Goal: Book appointment/travel/reservation

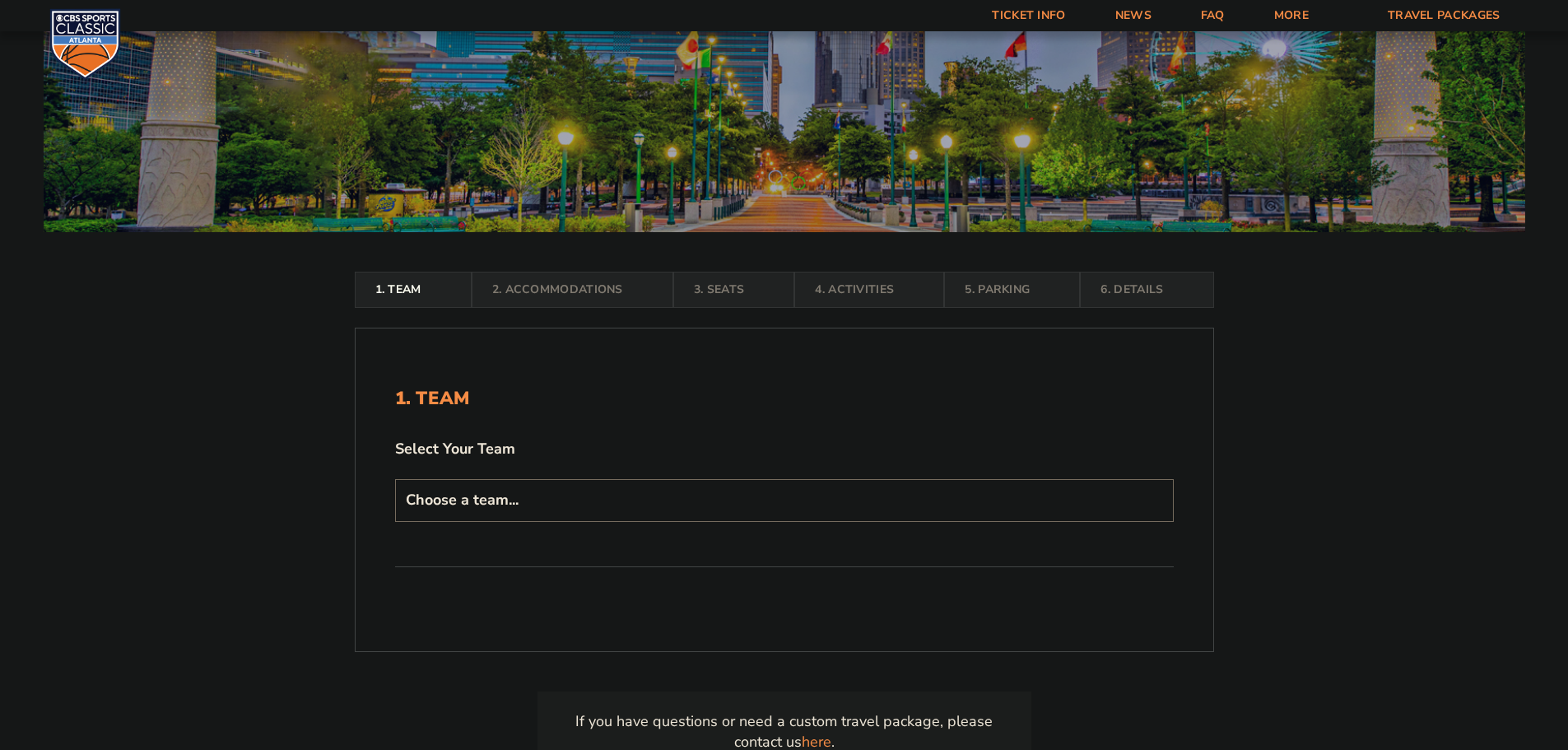
scroll to position [165, 0]
click at [667, 497] on select "Choose a team... [US_STATE] Wildcats [US_STATE] State Buckeyes [US_STATE] Tar H…" at bounding box center [784, 499] width 779 height 42
select select "12956"
click at [395, 521] on select "Choose a team... [US_STATE] Wildcats [US_STATE] State Buckeyes [US_STATE] Tar H…" at bounding box center [784, 499] width 779 height 42
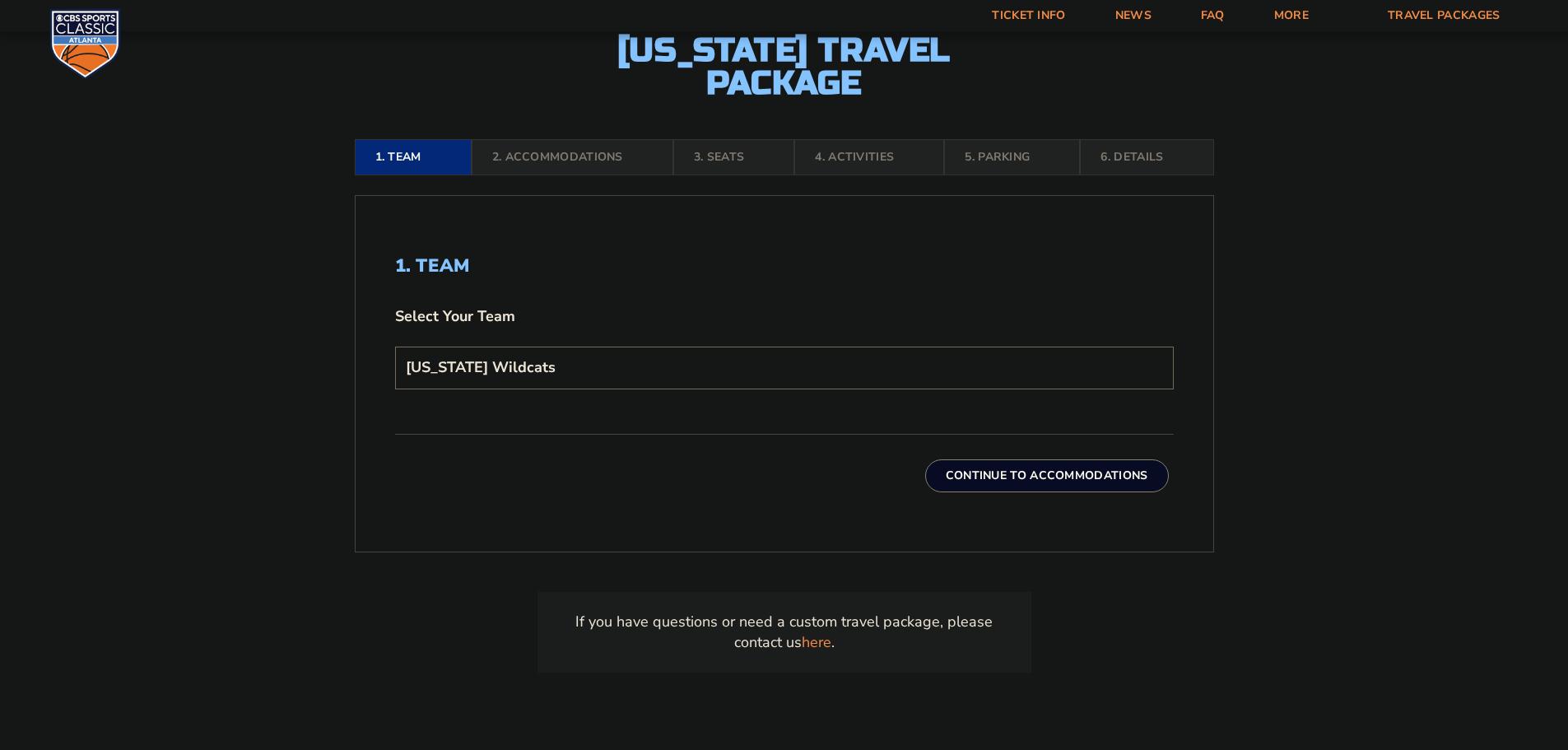
click at [978, 475] on button "Continue To Accommodations" at bounding box center [1046, 475] width 244 height 33
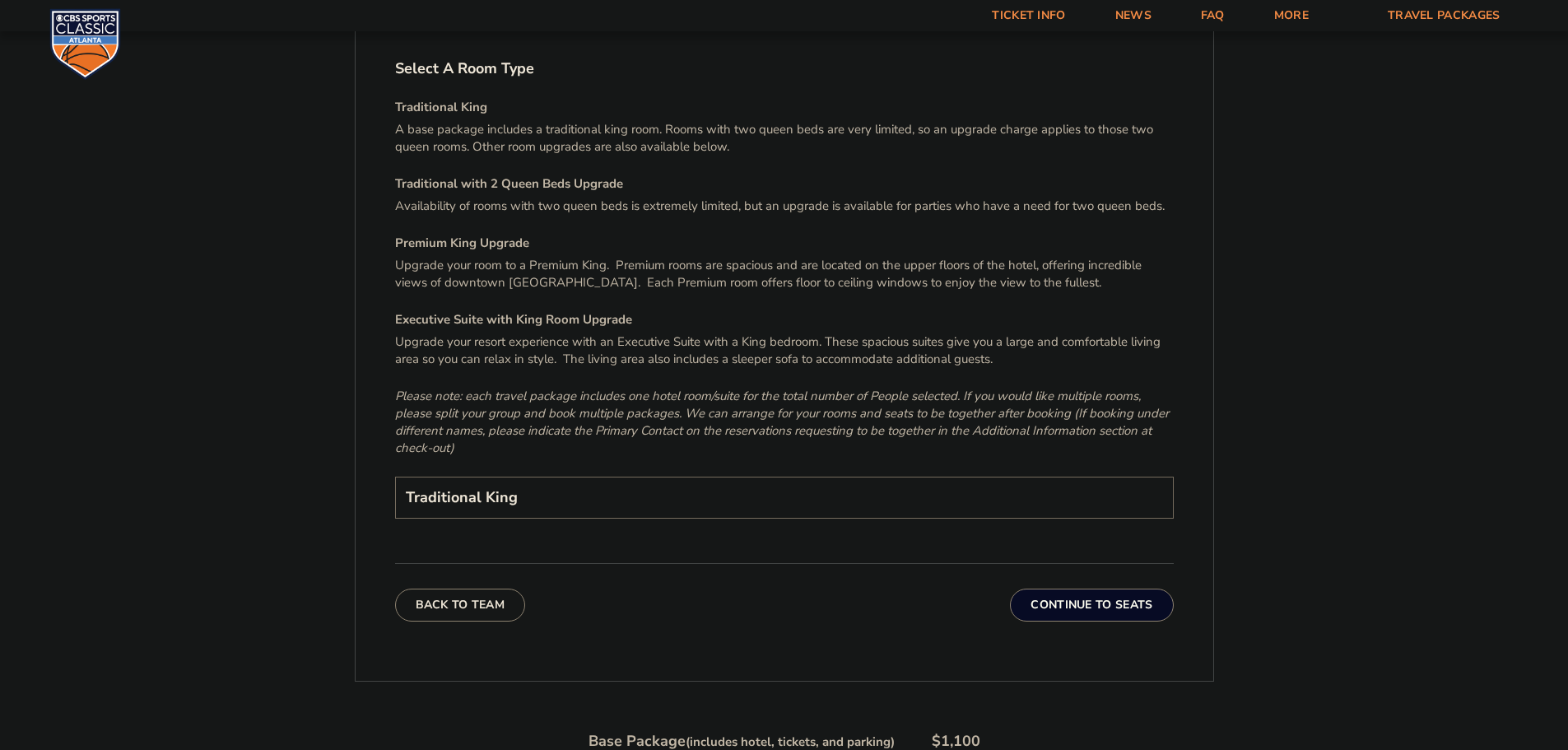
scroll to position [2495, 0]
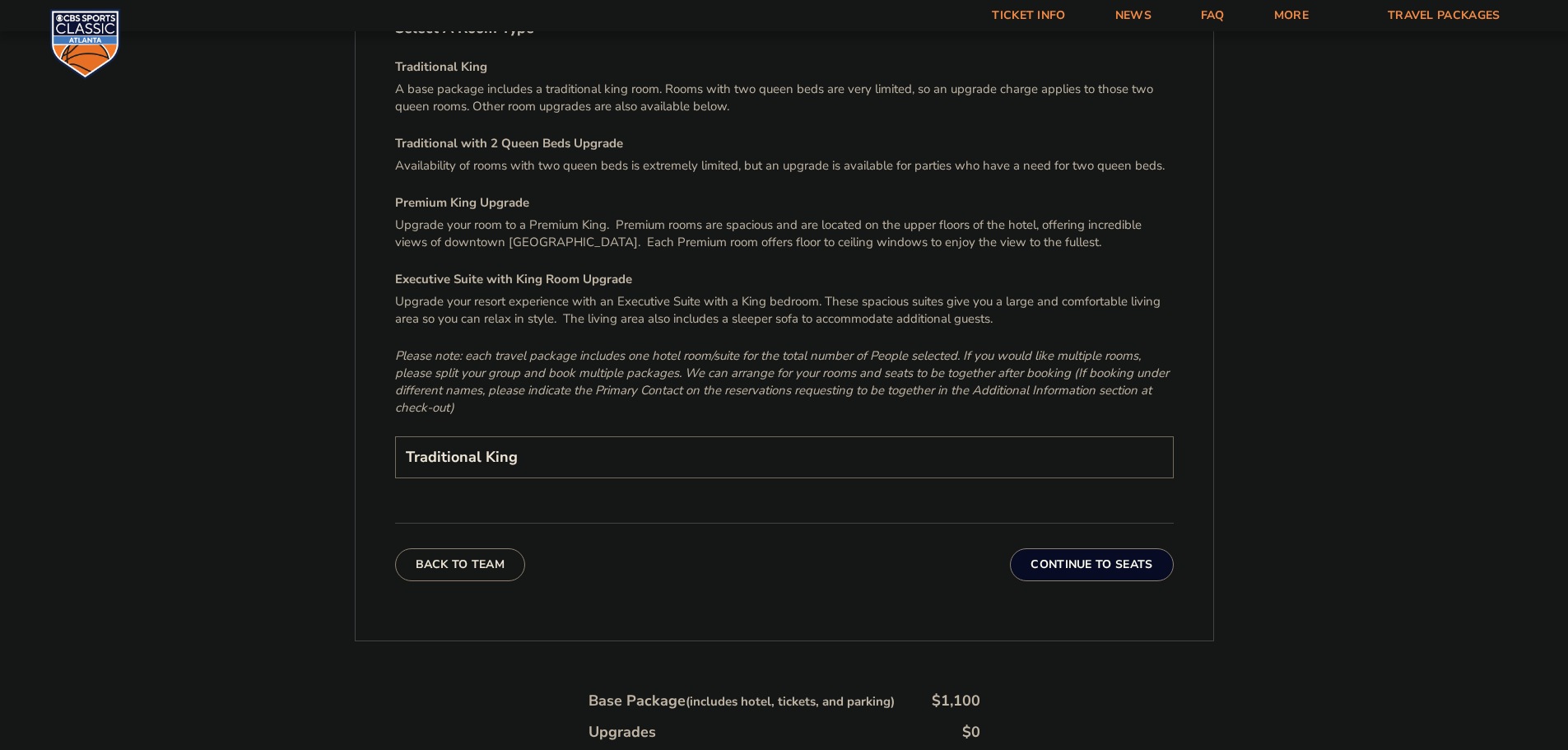
click at [836, 439] on select "Traditional King Traditional with 2 Queen Beds Upgrade (+$45 per night) Premium…" at bounding box center [784, 457] width 779 height 42
select select "Traditional with 2 Queen Beds Upgrade"
click at [395, 436] on select "Traditional King Traditional with 2 Queen Beds Upgrade (+$45 per night) Premium…" at bounding box center [784, 457] width 779 height 42
click at [1089, 548] on button "Continue To Seats" at bounding box center [1092, 564] width 163 height 33
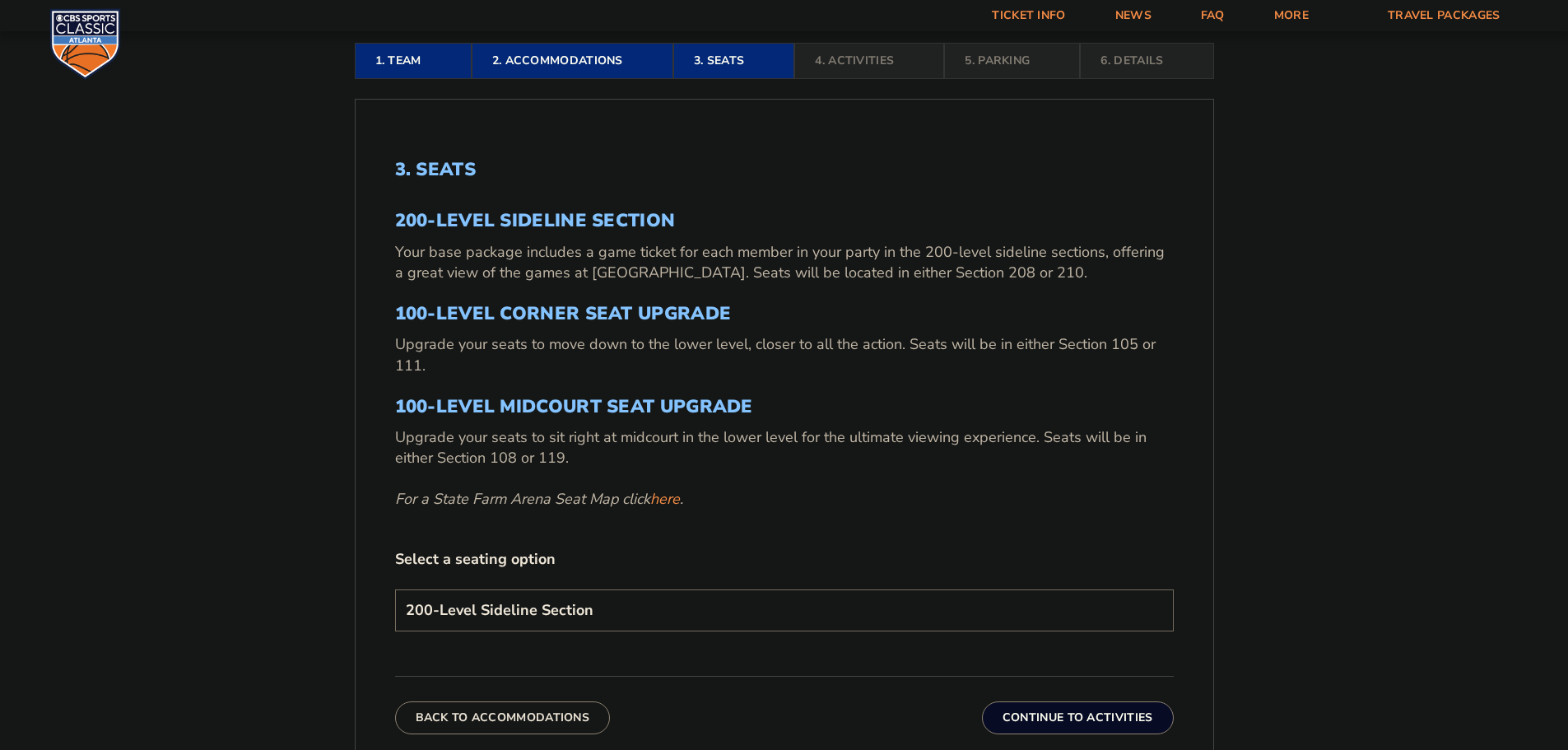
scroll to position [520, 0]
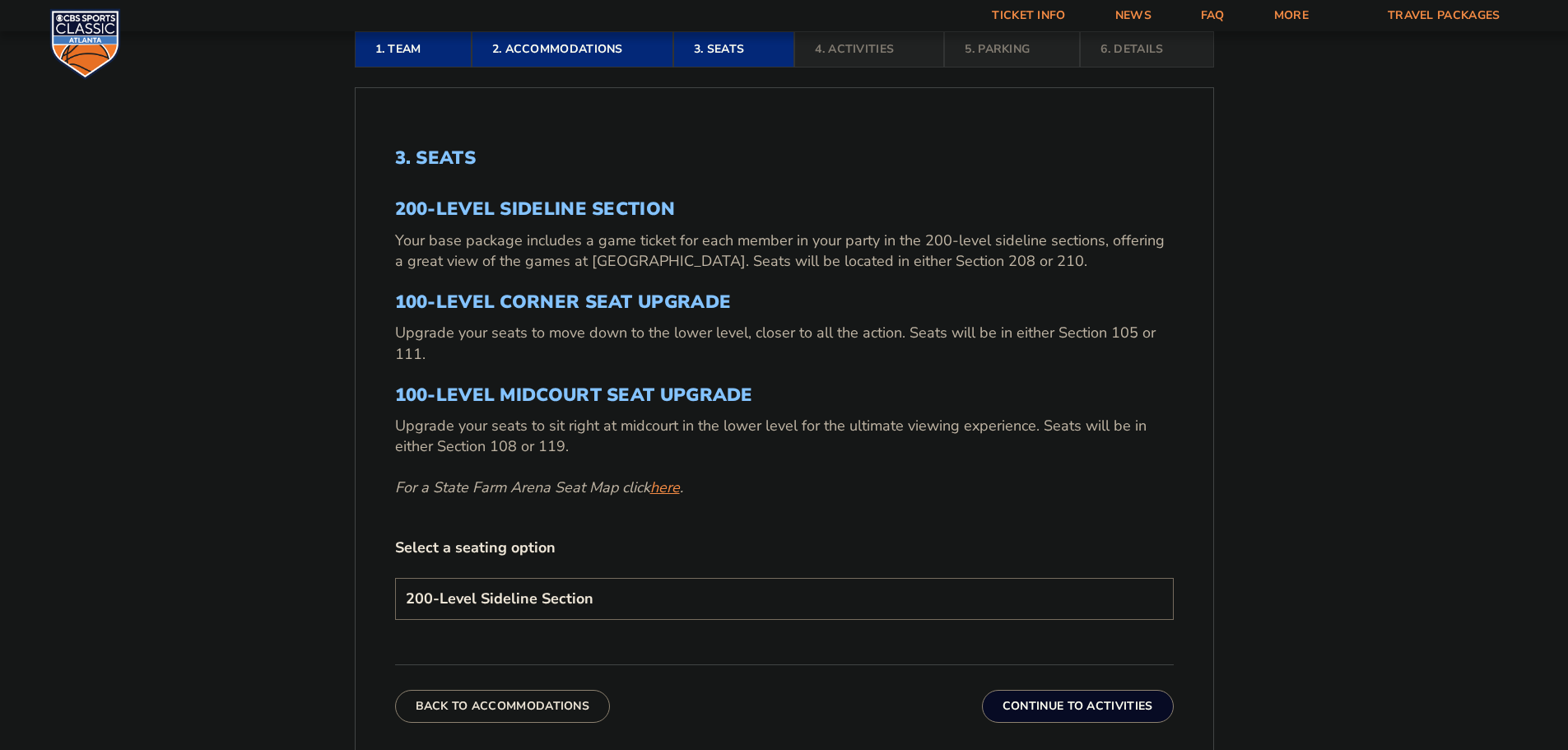
click at [674, 488] on link "here" at bounding box center [665, 487] width 29 height 21
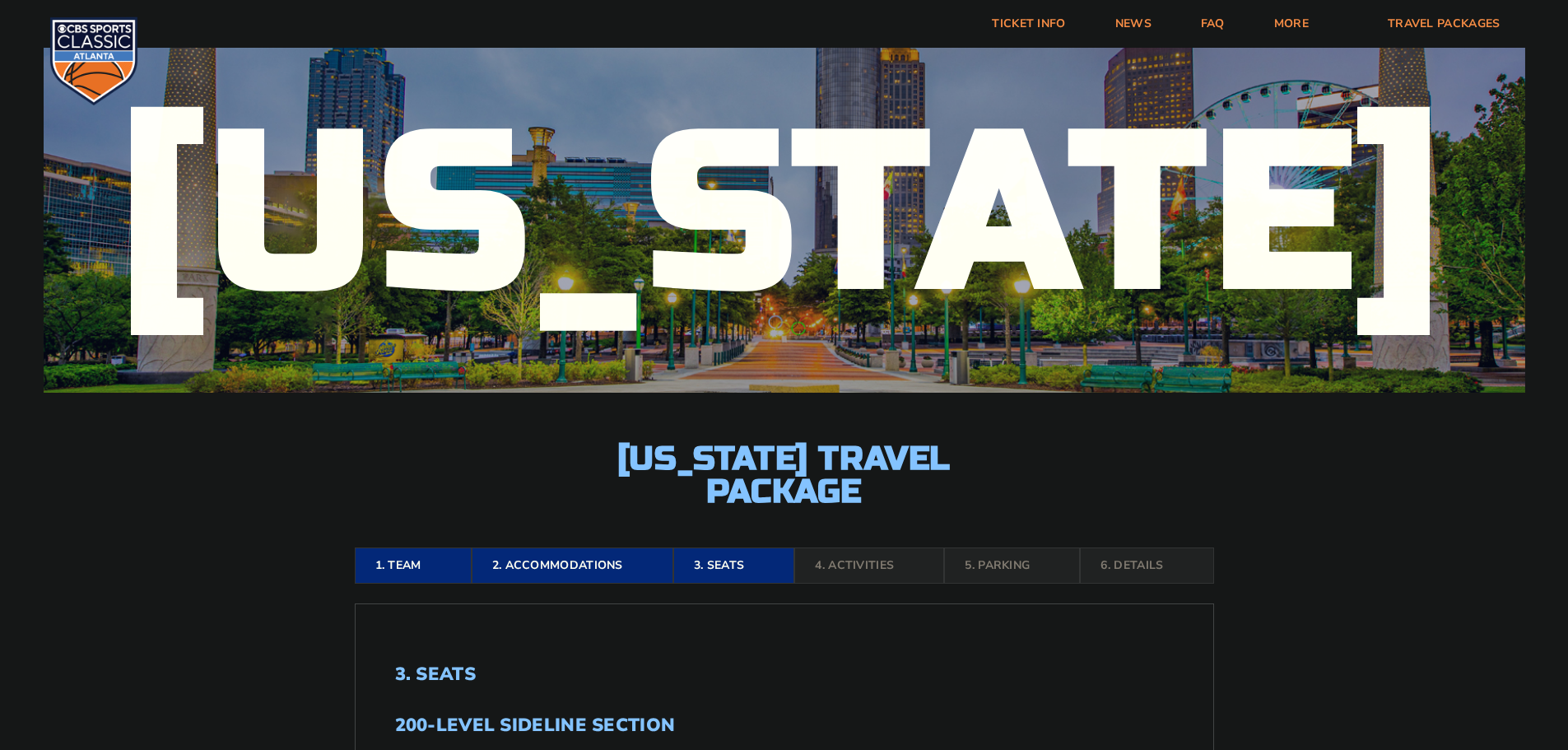
scroll to position [0, 0]
